Goal: Communication & Community: Ask a question

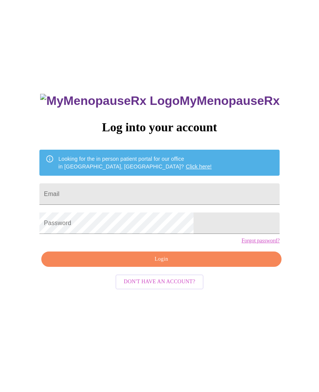
click at [159, 185] on input "Email" at bounding box center [159, 193] width 240 height 21
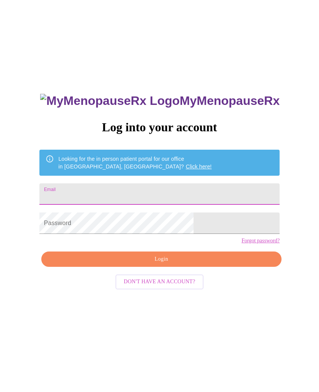
type input "S"
type input "[EMAIL_ADDRESS][DOMAIN_NAME]"
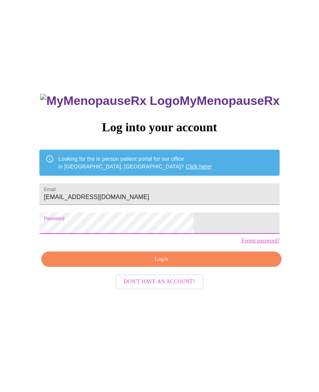
click at [231, 267] on button "Login" at bounding box center [161, 259] width 240 height 16
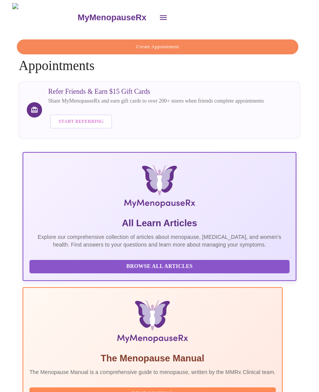
click at [160, 15] on icon "open drawer" at bounding box center [163, 17] width 7 height 5
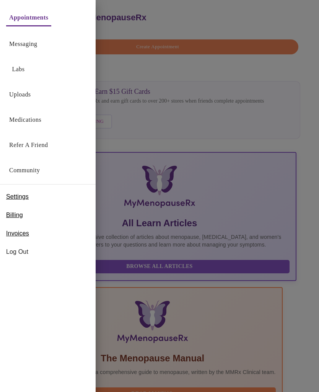
click at [37, 45] on link "Messaging" at bounding box center [23, 44] width 28 height 11
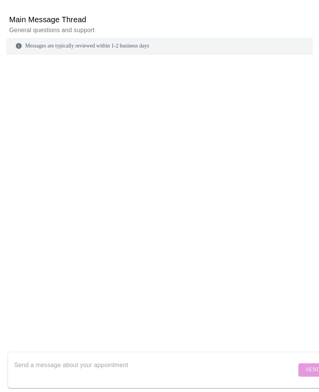
scroll to position [66, 0]
click at [172, 357] on textarea "Send a message about your appointment" at bounding box center [155, 369] width 282 height 24
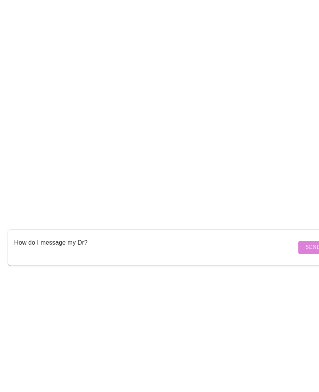
type textarea "How do I message my Dr?"
click at [306, 365] on span "Send" at bounding box center [313, 370] width 15 height 10
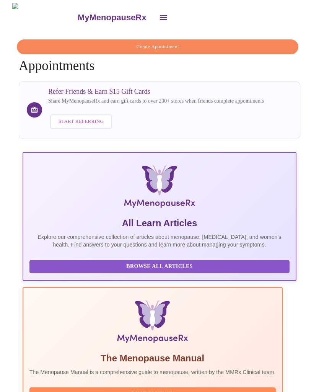
scroll to position [0, 302]
click at [160, 15] on icon "open drawer" at bounding box center [163, 17] width 7 height 5
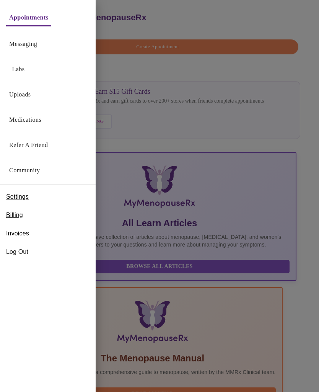
click at [37, 123] on link "Medications" at bounding box center [25, 119] width 32 height 11
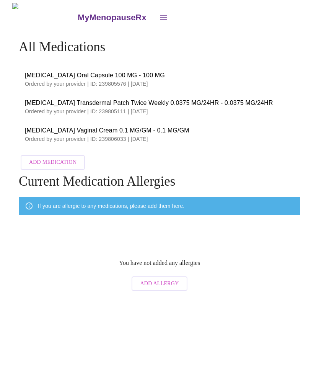
click at [160, 15] on icon "open drawer" at bounding box center [163, 17] width 7 height 5
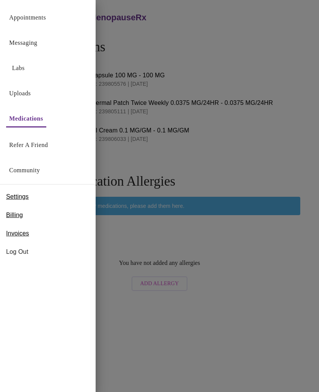
click at [276, 38] on div at bounding box center [159, 196] width 319 height 392
